Goal: Information Seeking & Learning: Learn about a topic

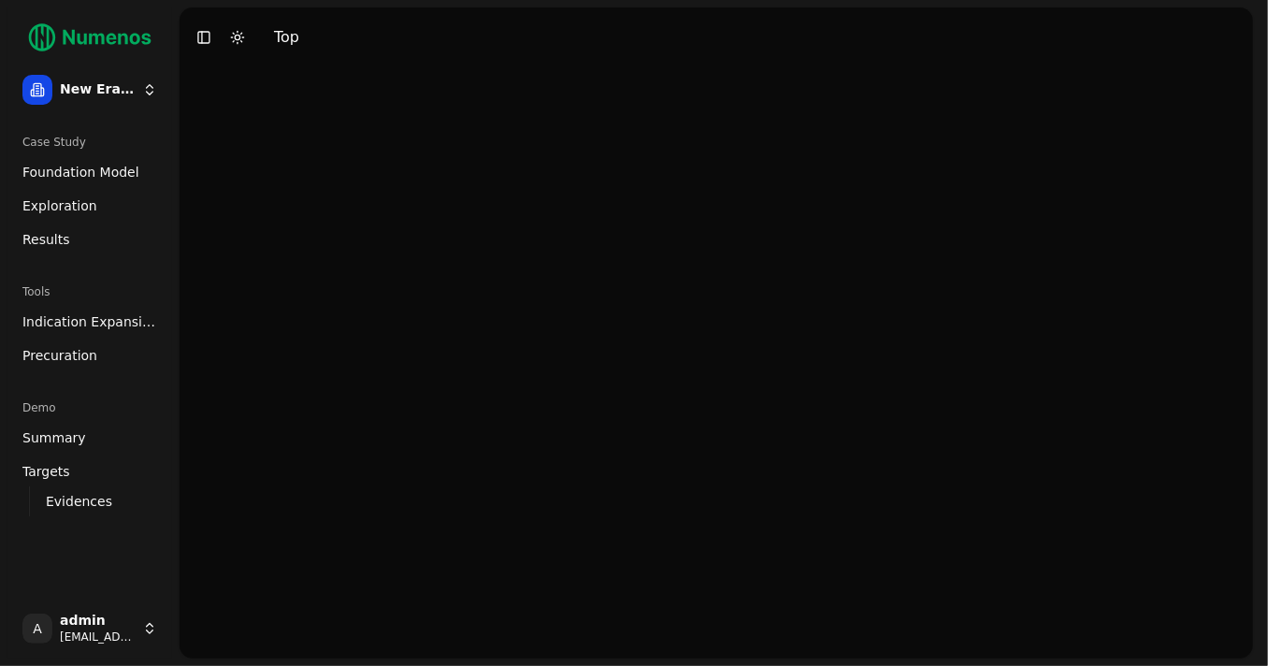
click at [234, 35] on button "Toggle Dark Mode" at bounding box center [237, 37] width 26 height 26
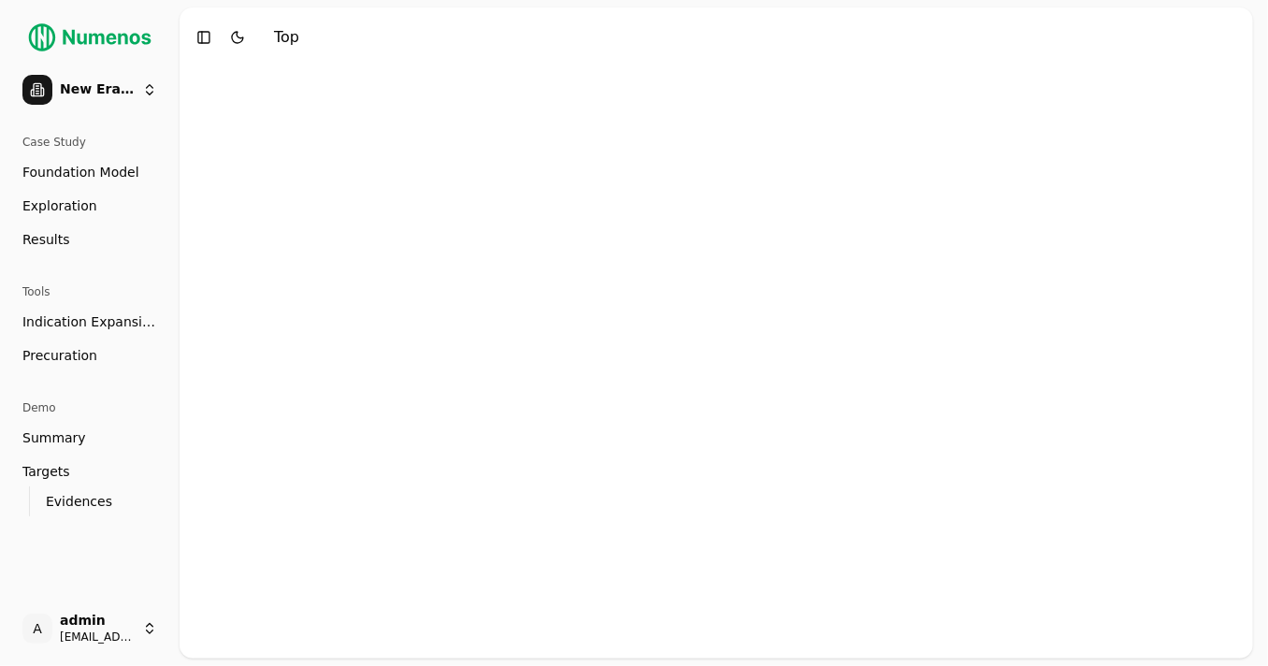
click at [234, 36] on button "Toggle Dark Mode" at bounding box center [237, 37] width 26 height 26
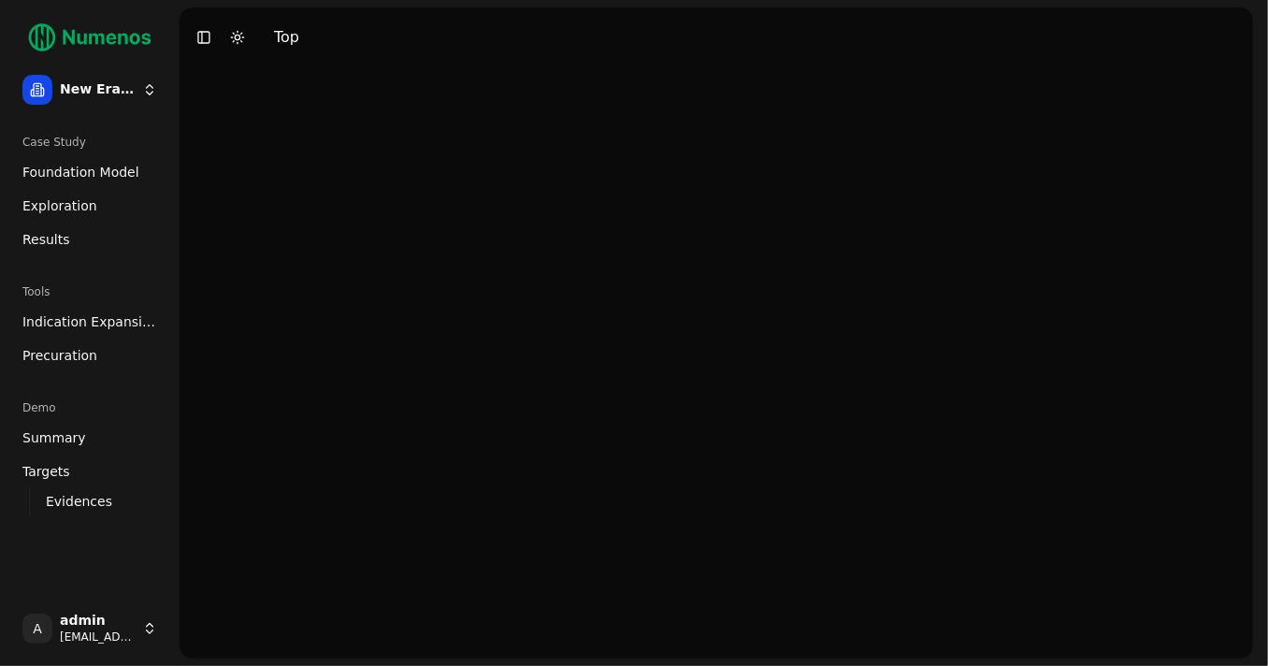
click at [105, 171] on span "Foundation Model" at bounding box center [80, 172] width 117 height 19
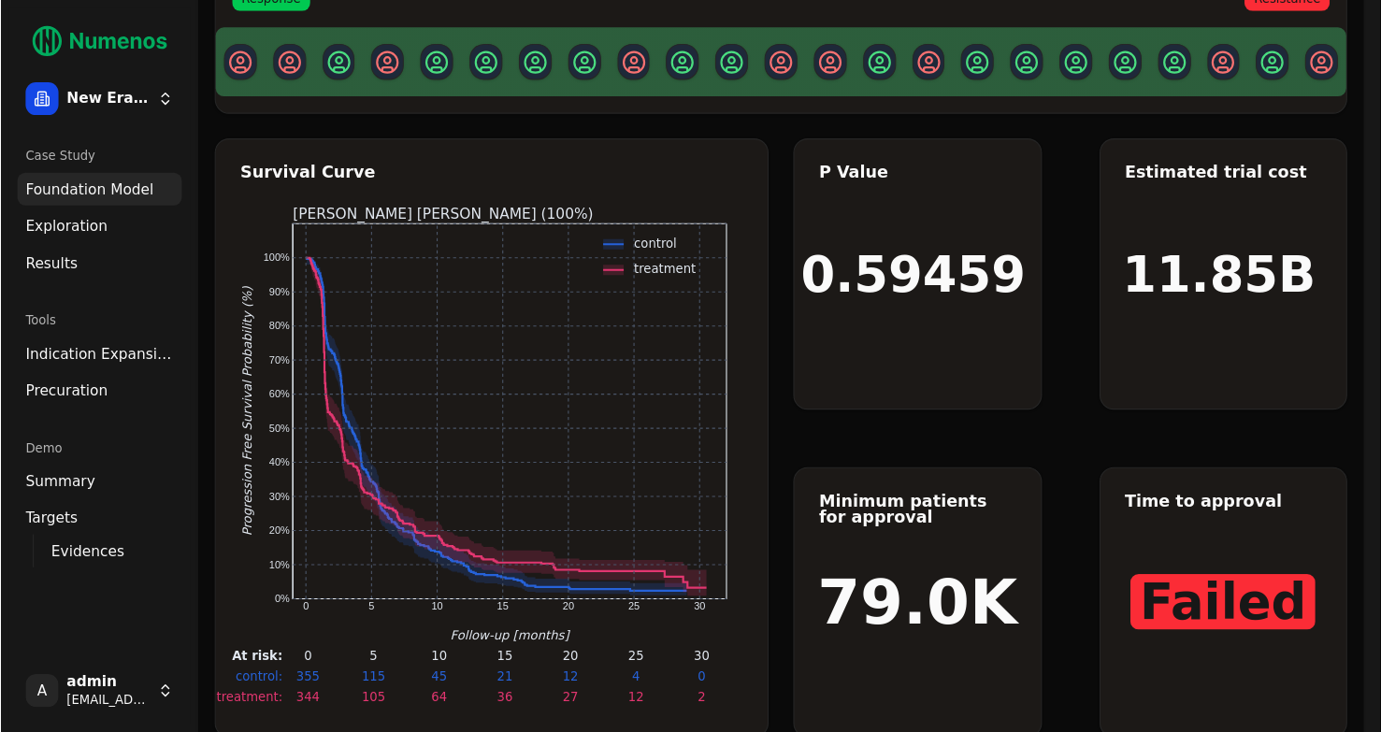
scroll to position [130, 0]
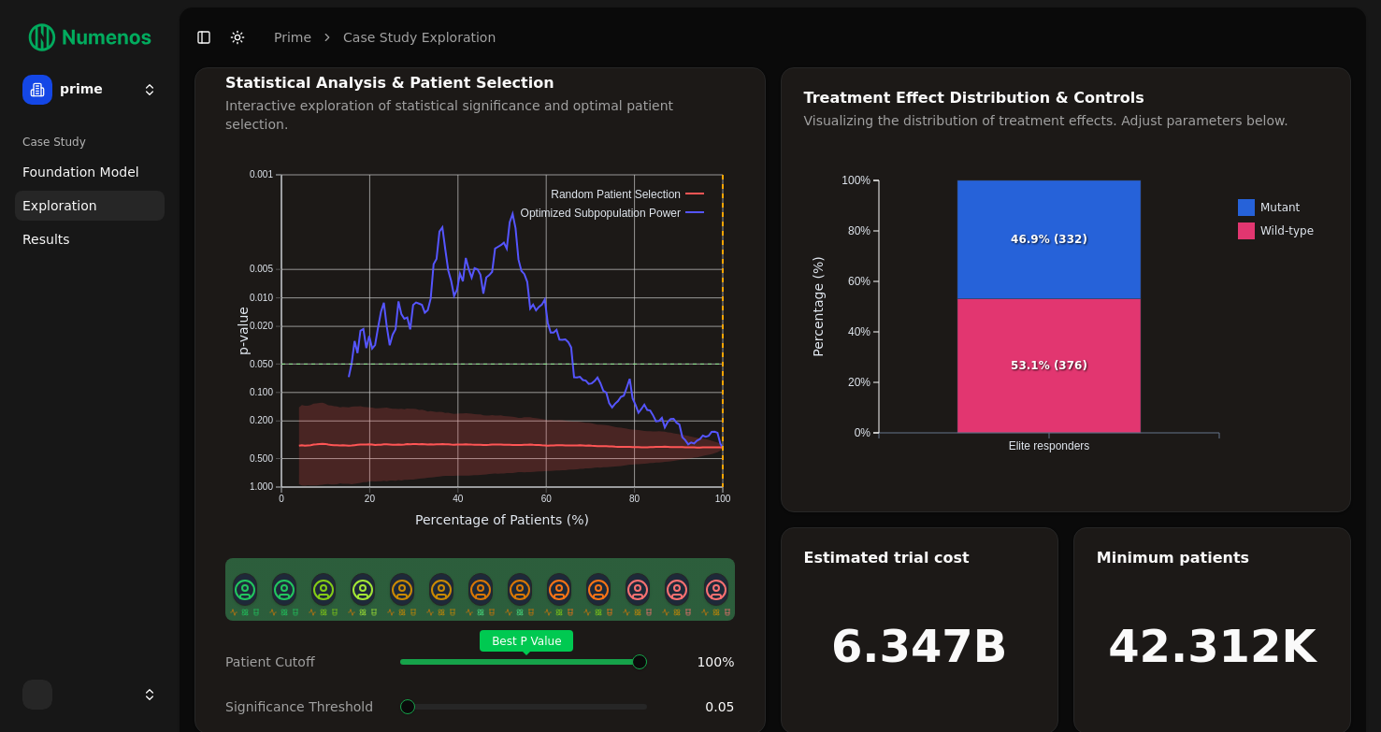
click at [148, 92] on html "prime Case Study Foundation Model Exploration Results Toggle Sidebar Toggle Dar…" at bounding box center [690, 378] width 1381 height 756
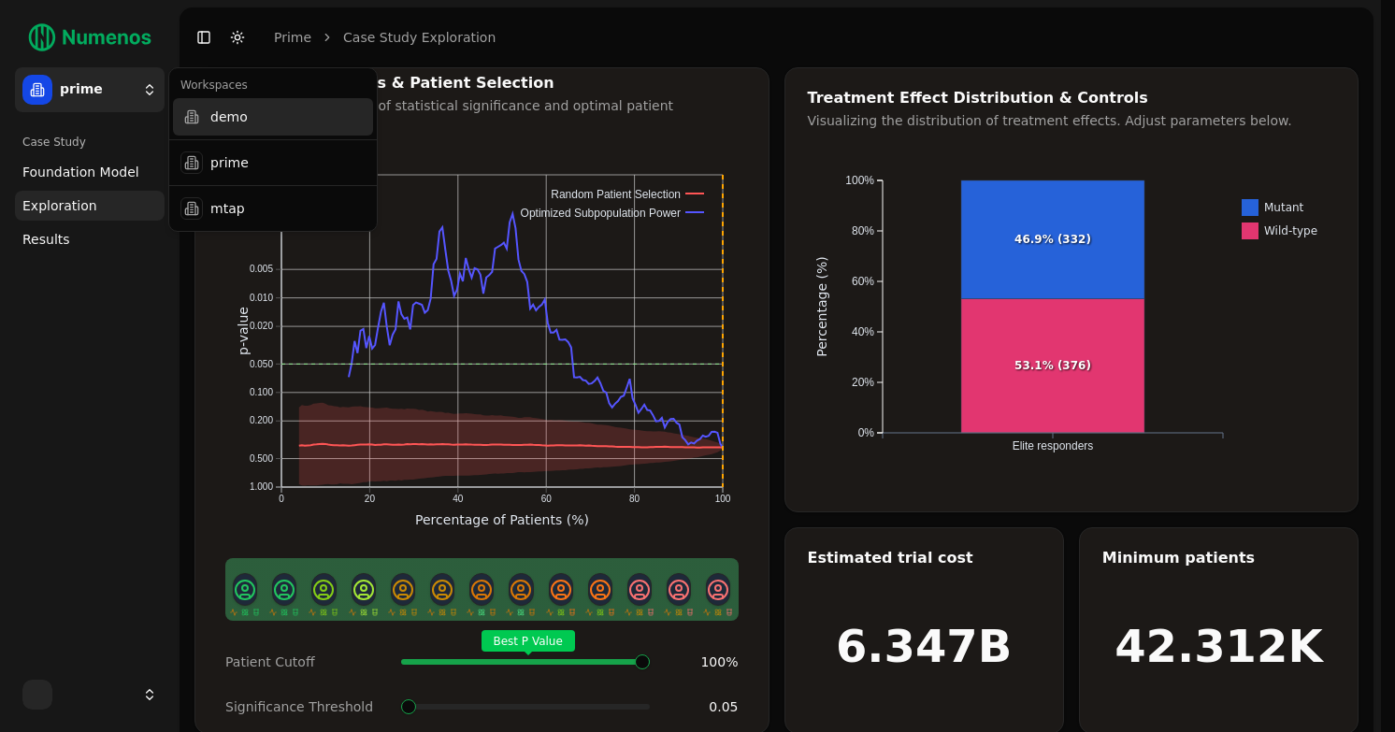
click at [196, 124] on div at bounding box center [191, 117] width 22 height 22
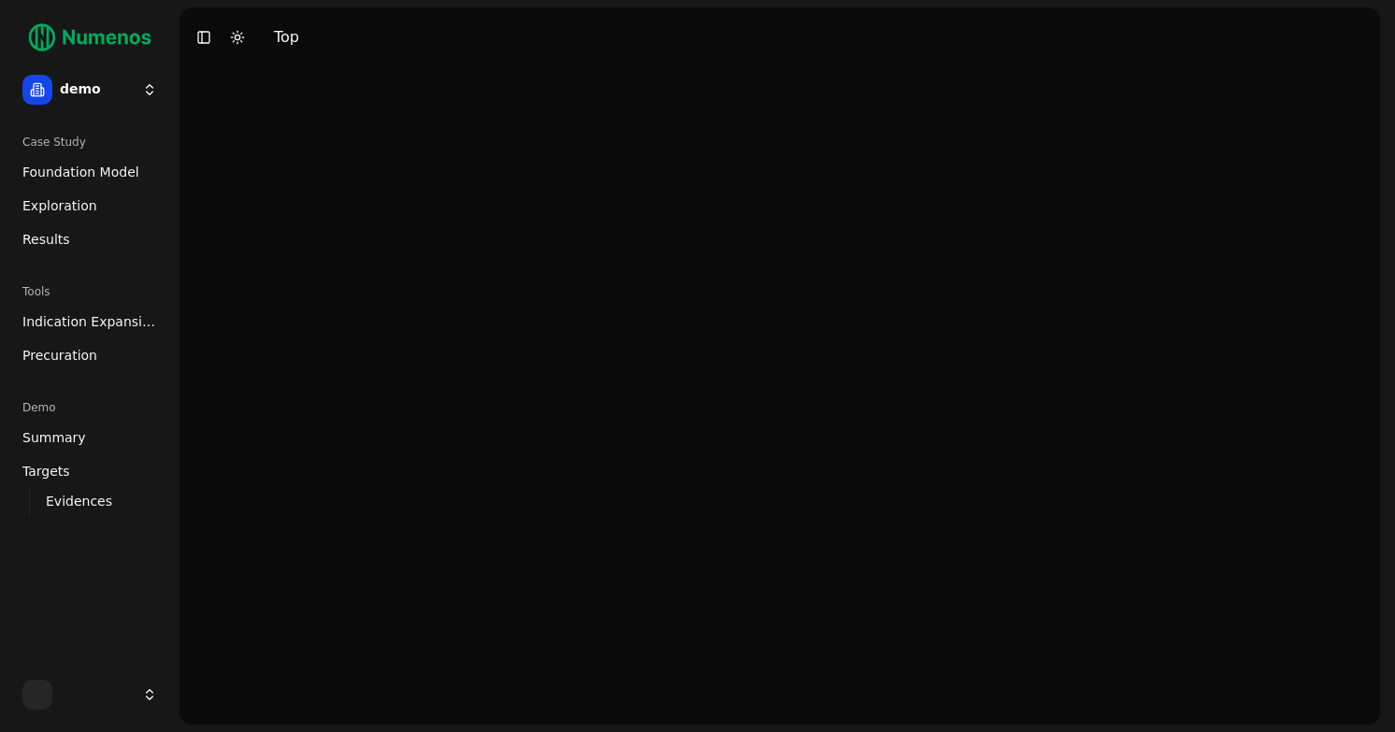
click at [94, 180] on span "Foundation Model" at bounding box center [80, 172] width 117 height 19
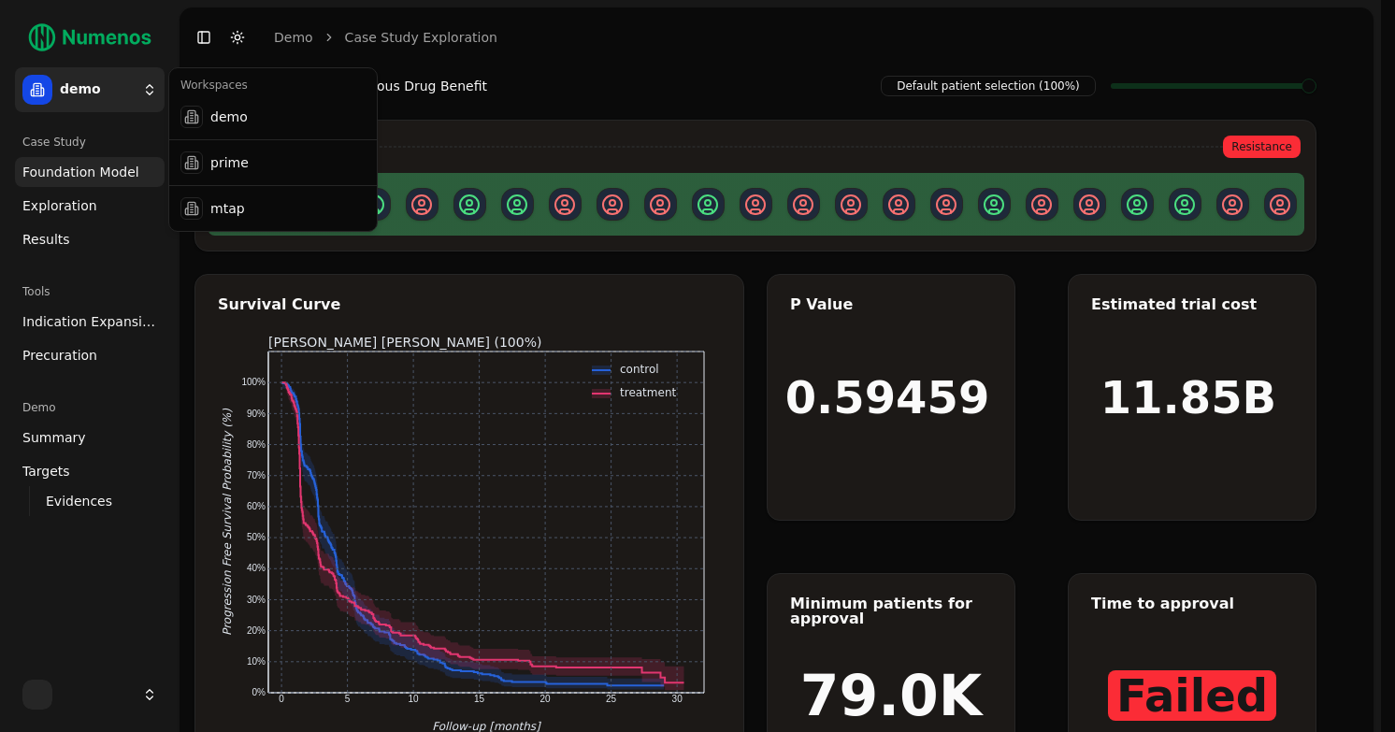
click at [148, 90] on html "demo Case Study Foundation Model Exploration Results Tools Indication Expansion…" at bounding box center [697, 421] width 1395 height 842
click at [205, 166] on div "prime" at bounding box center [273, 162] width 200 height 37
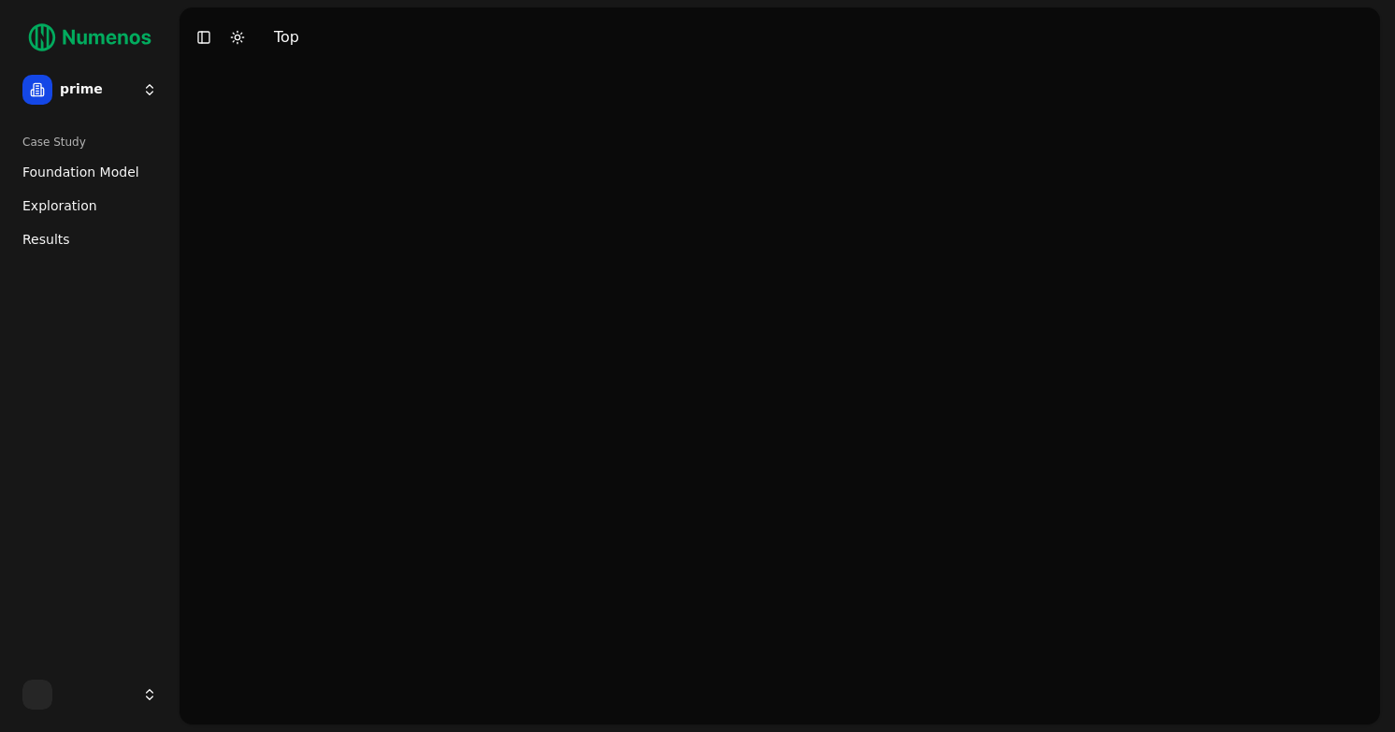
click at [205, 166] on div at bounding box center [780, 395] width 1201 height 657
click at [84, 176] on span "Foundation Model" at bounding box center [80, 172] width 117 height 19
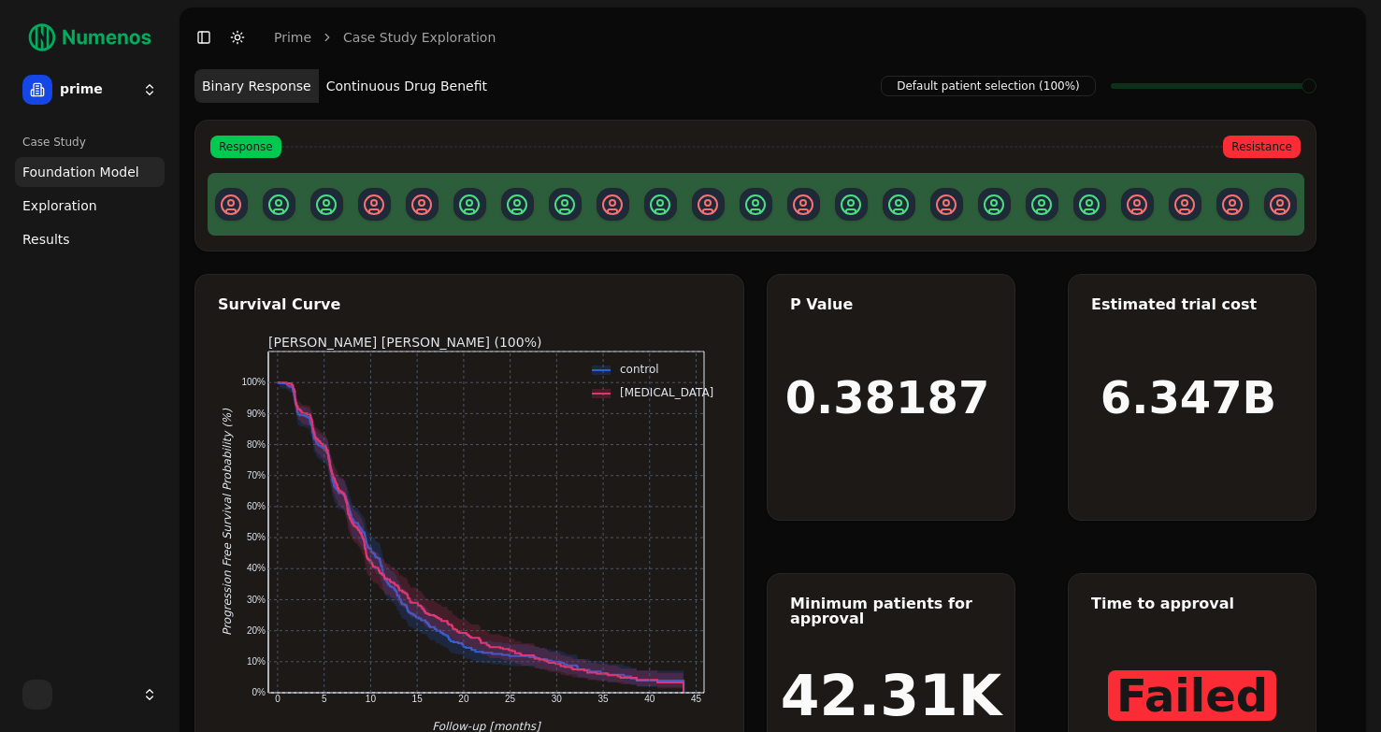
click at [435, 91] on button "Continuous Drug Benefit" at bounding box center [407, 86] width 176 height 34
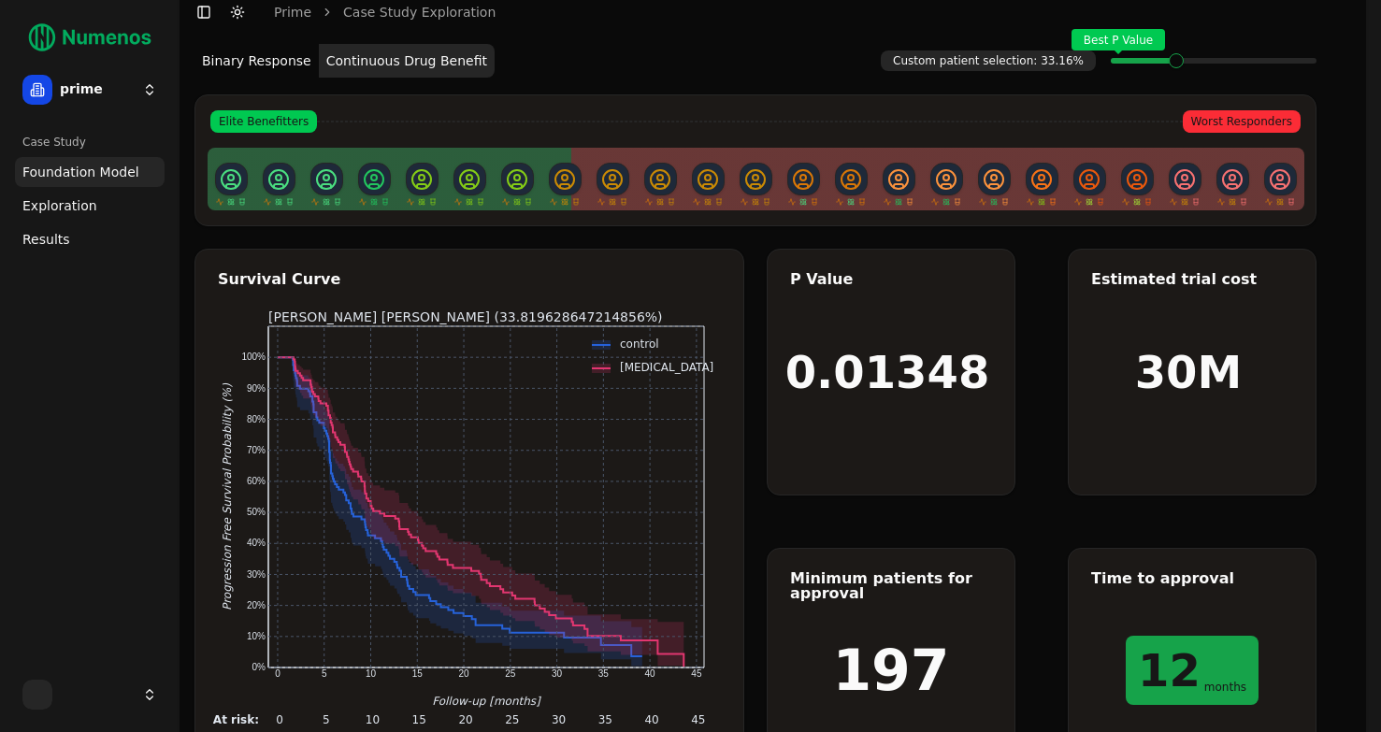
scroll to position [22, 0]
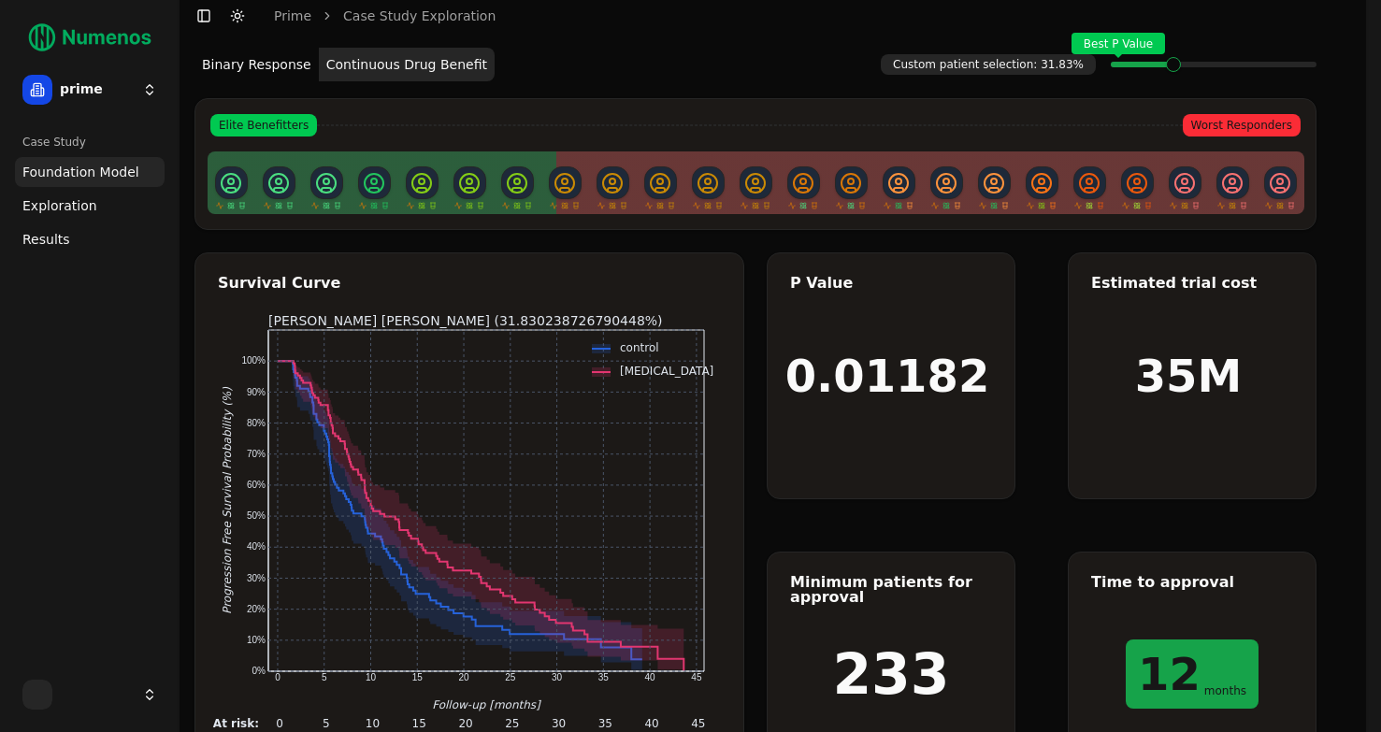
click at [1180, 68] on span at bounding box center [1181, 64] width 2 height 7
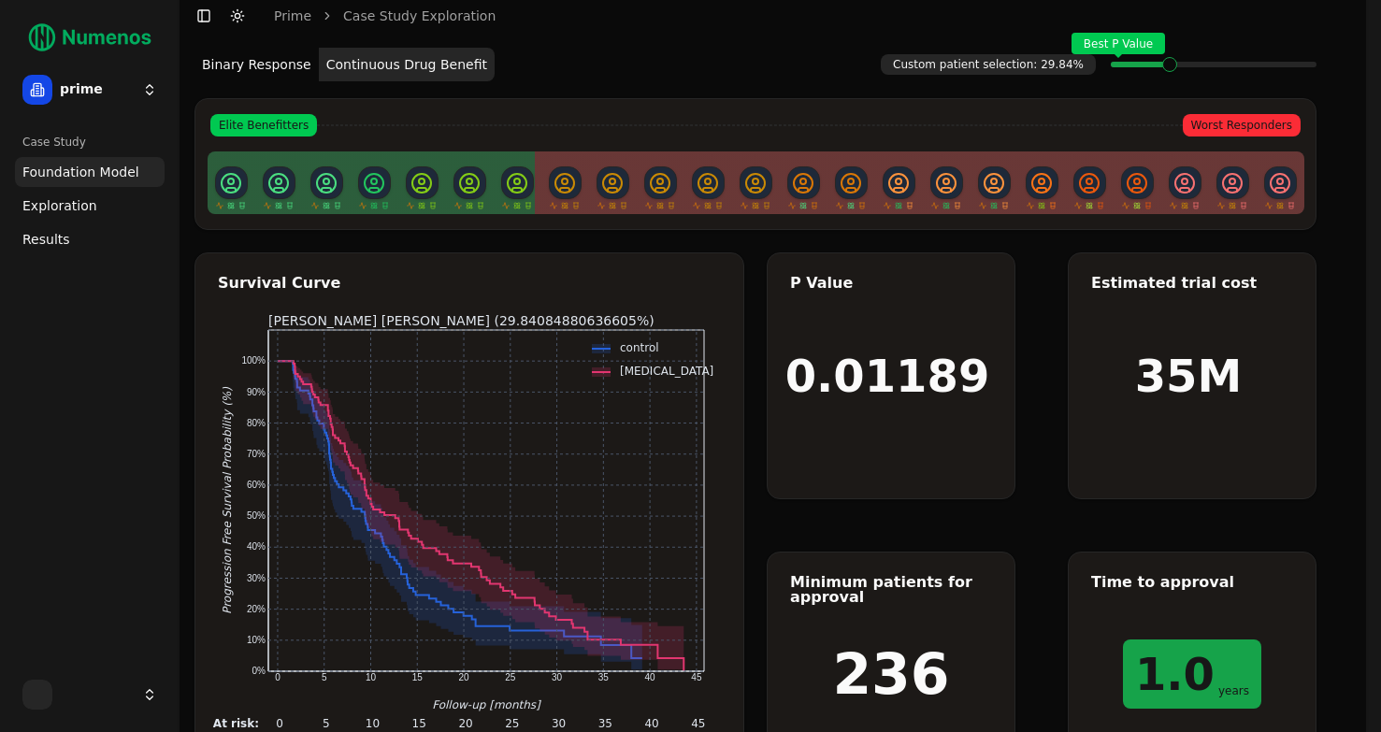
click at [1166, 66] on div "Best P Value" at bounding box center [1214, 64] width 206 height 37
click at [91, 204] on link "Exploration" at bounding box center [90, 206] width 150 height 30
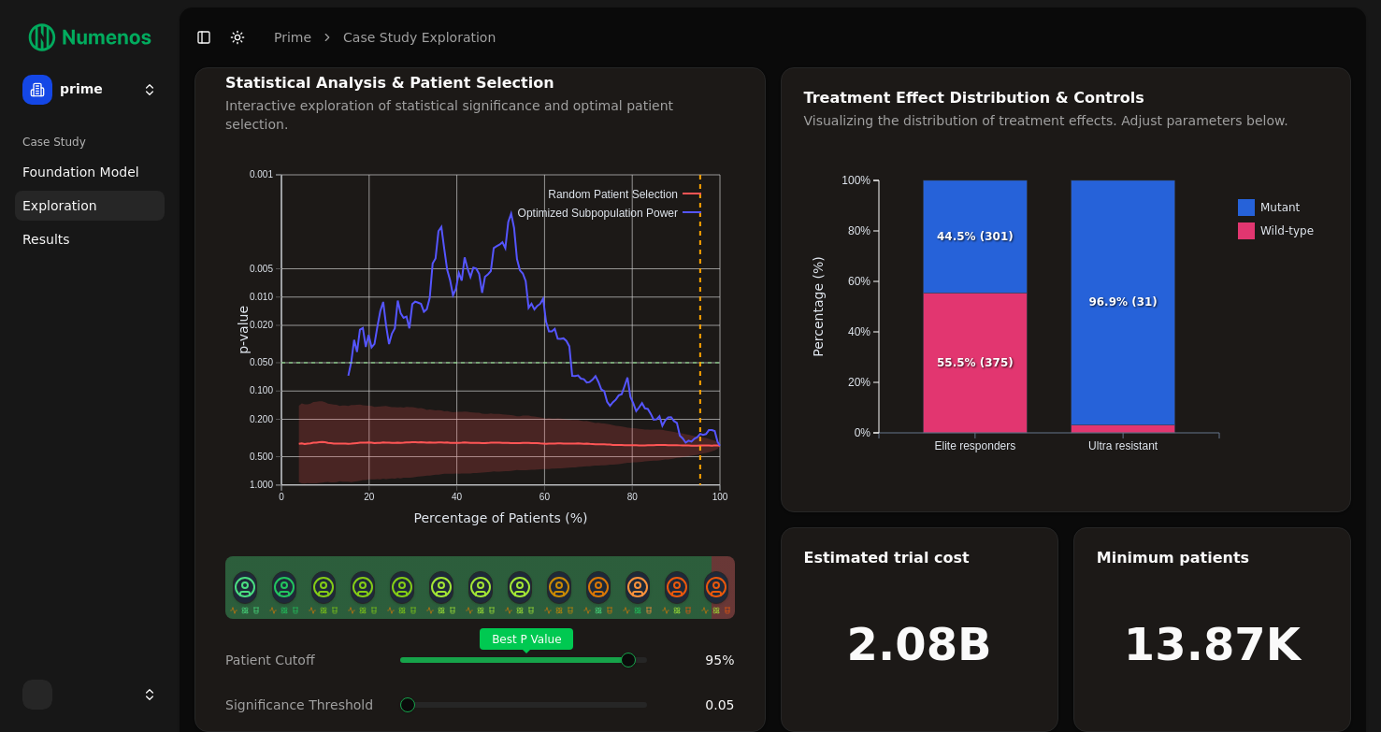
click at [644, 656] on span at bounding box center [645, 659] width 2 height 7
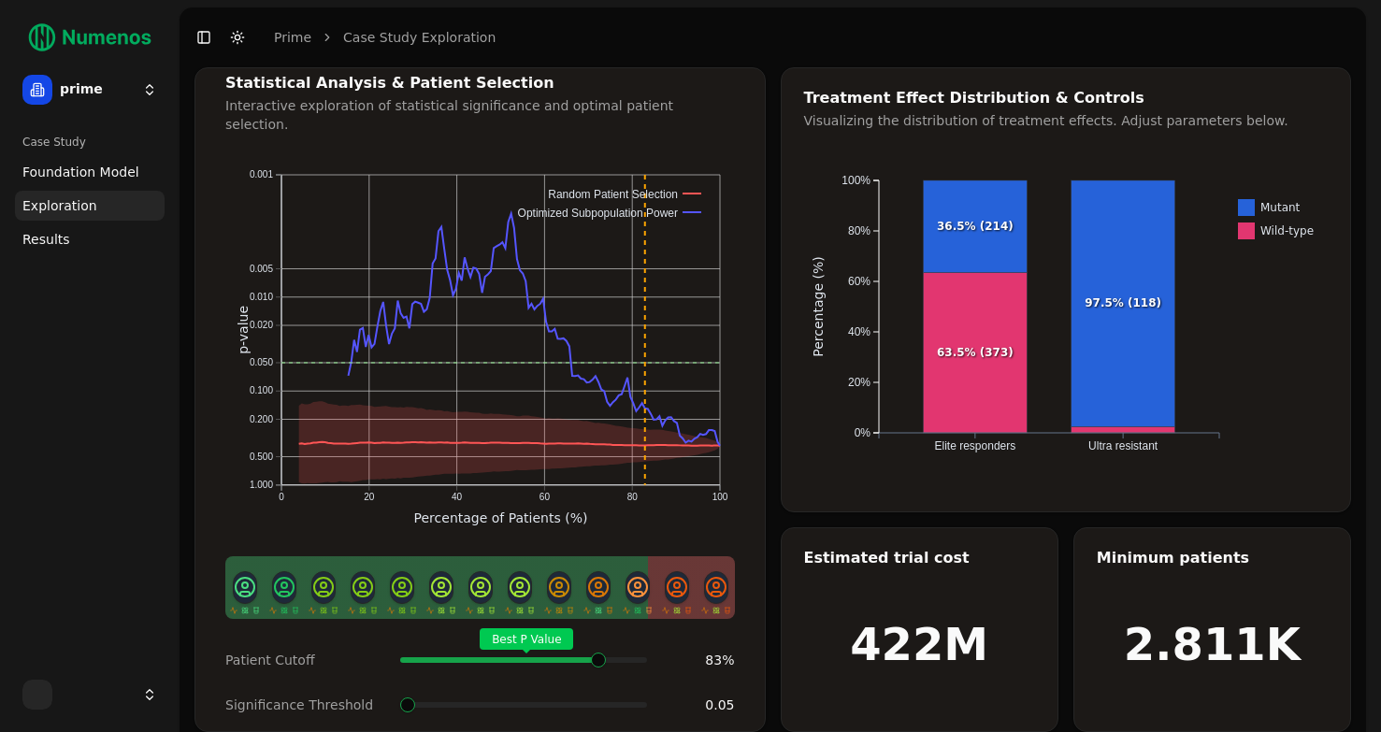
click at [605, 641] on div "Best P Value" at bounding box center [523, 659] width 247 height 37
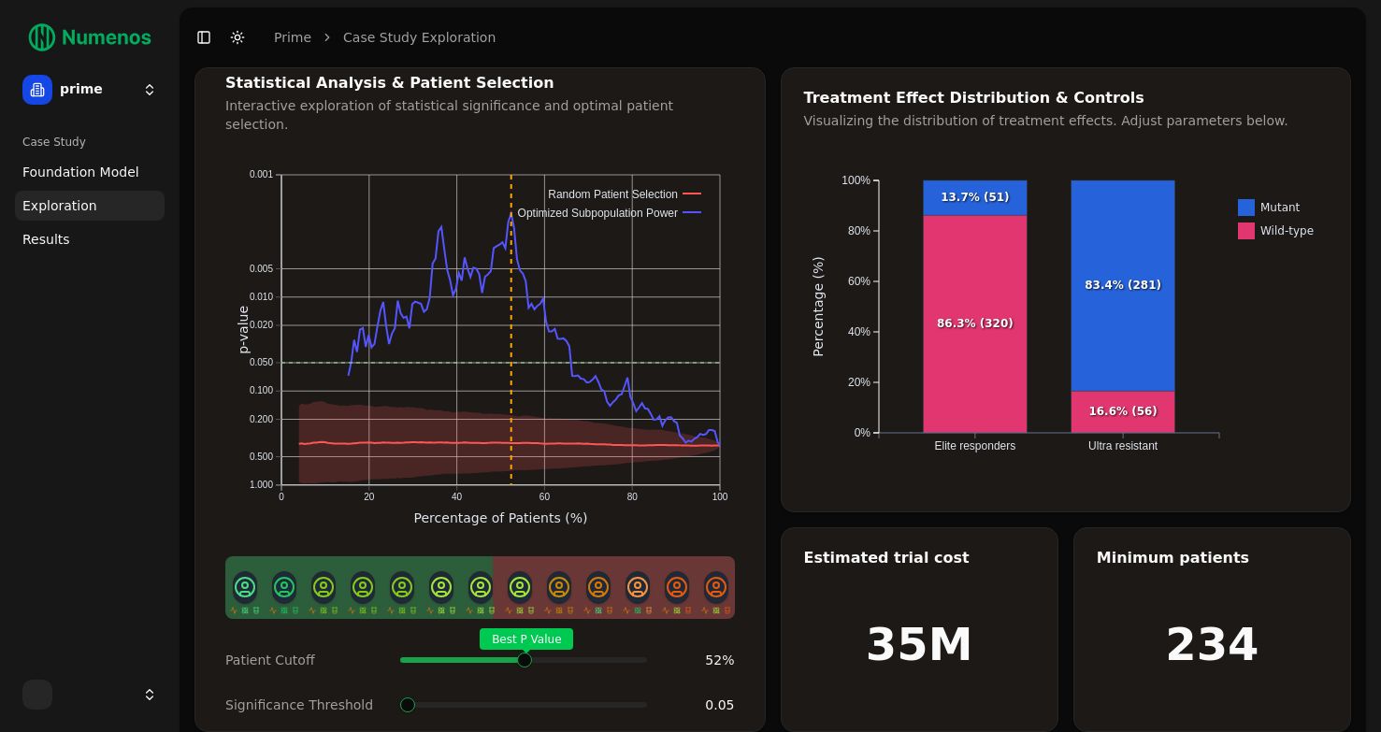
click at [526, 641] on div "Best P Value" at bounding box center [523, 659] width 247 height 37
click at [400, 698] on span at bounding box center [407, 705] width 15 height 15
click at [72, 250] on link "Results" at bounding box center [90, 239] width 150 height 30
